Goal: Find specific page/section: Find specific page/section

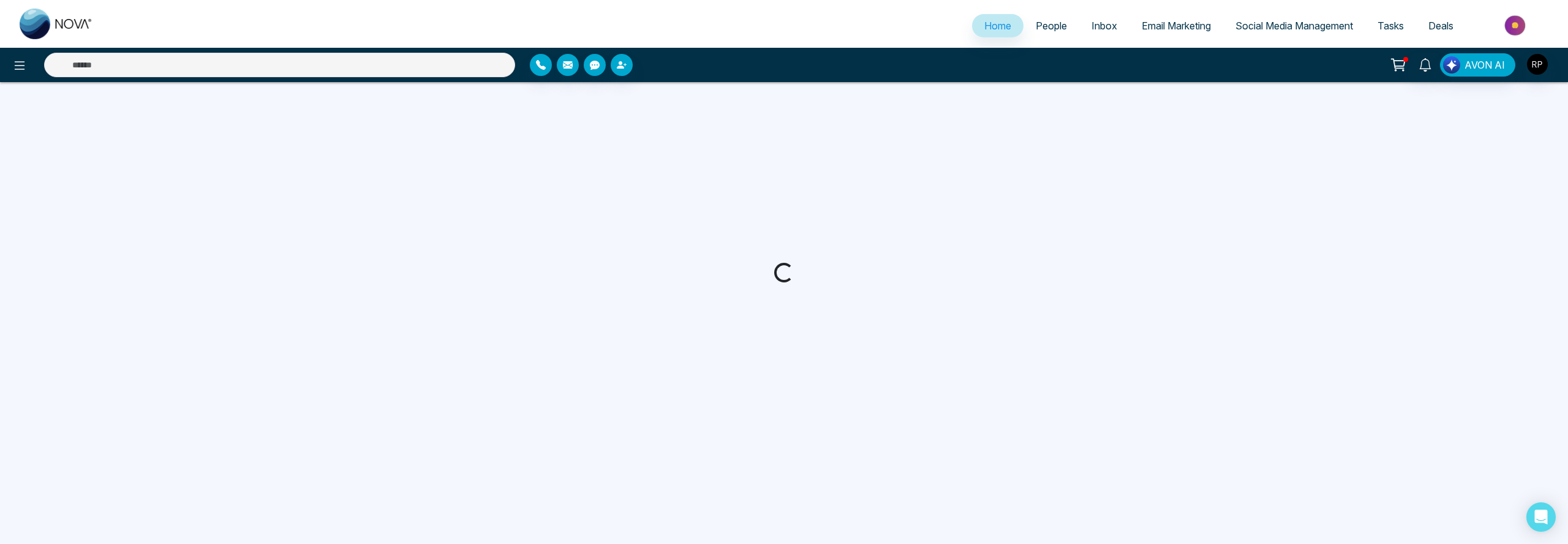
select select "*"
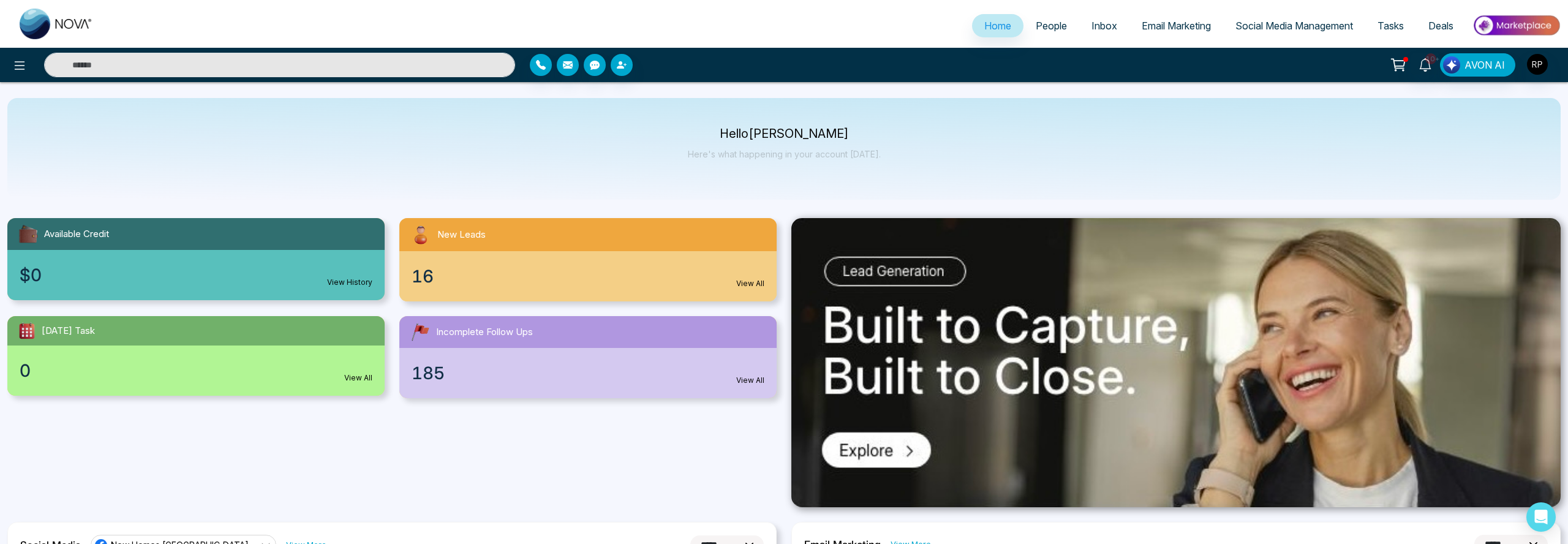
scroll to position [4, 0]
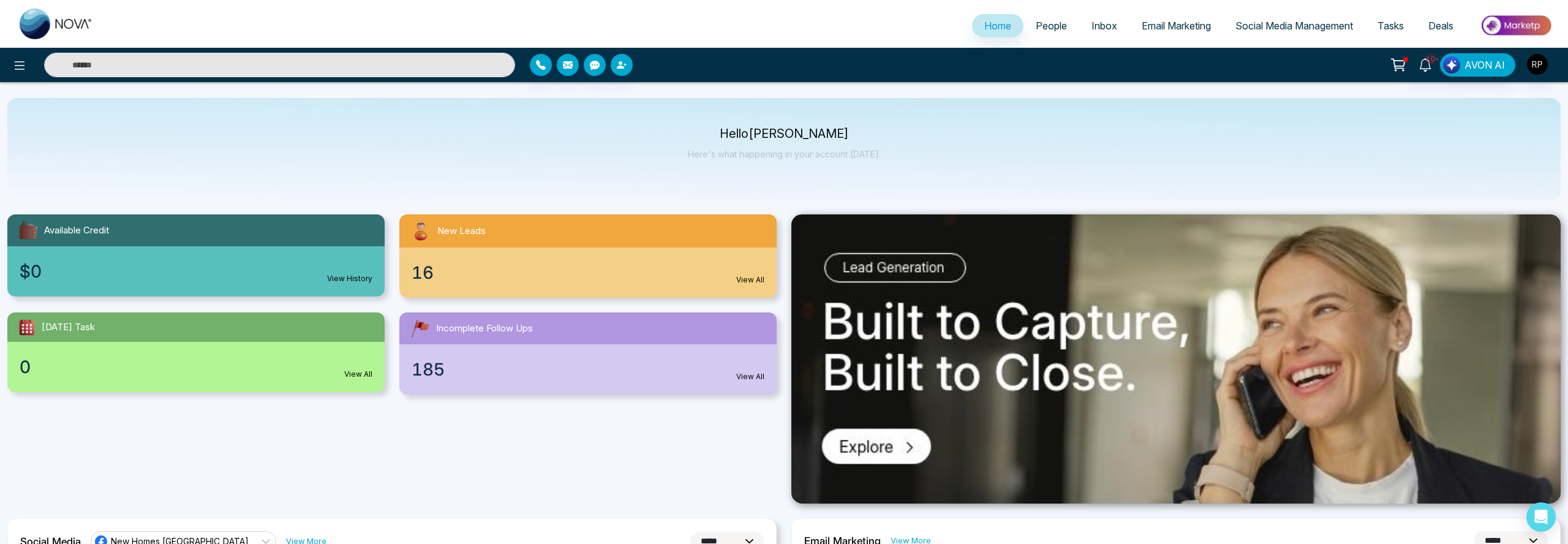
click at [1038, 28] on span "People" at bounding box center [1051, 26] width 31 height 12
